Goal: Task Accomplishment & Management: Manage account settings

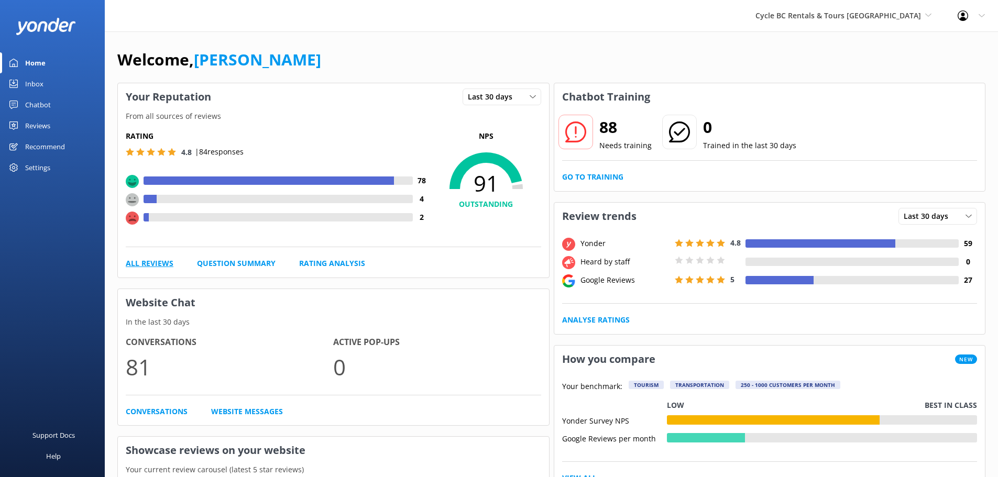
click at [164, 265] on link "All Reviews" at bounding box center [150, 264] width 48 height 12
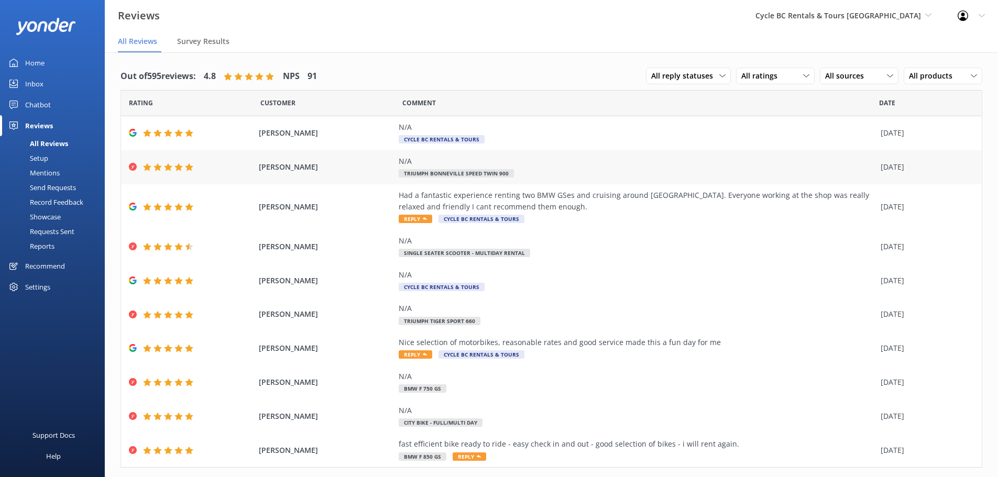
drag, startPoint x: 334, startPoint y: 166, endPoint x: 246, endPoint y: 167, distance: 87.5
click at [246, 167] on div "[PERSON_NAME] N/A Triumph Bonneville Speed Twin 900 [DATE]" at bounding box center [551, 167] width 861 height 34
